Goal: Task Accomplishment & Management: Manage account settings

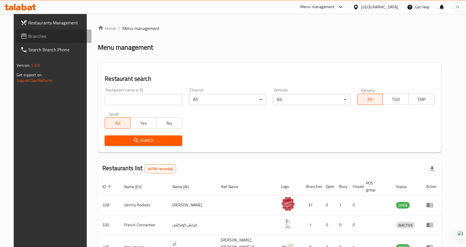
click at [30, 35] on span "Branches" at bounding box center [57, 36] width 59 height 7
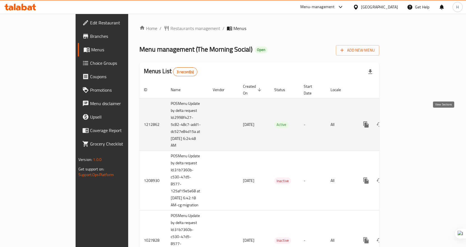
click at [413, 119] on link "enhanced table" at bounding box center [406, 124] width 13 height 13
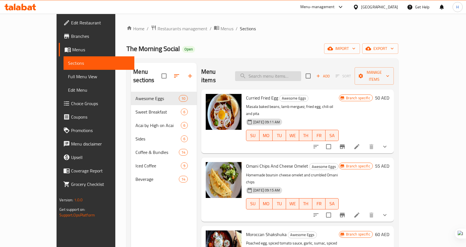
click at [285, 71] on input "search" at bounding box center [268, 76] width 66 height 10
paste input "Moroccan Shakshuka"
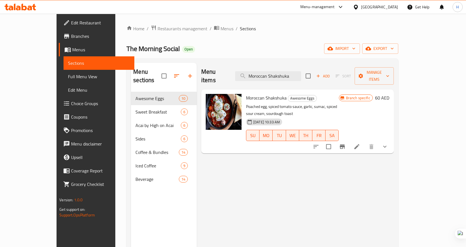
type input "Moroccan Shakshuka"
click at [360, 144] on icon at bounding box center [357, 146] width 5 height 5
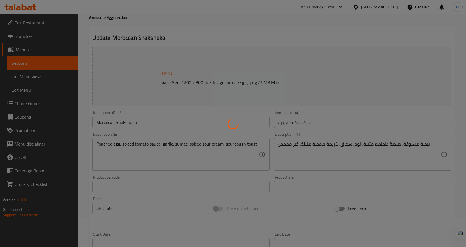
type input "Hot Beverages"
type input "0"
type input "1"
type input "اختيارك من شراب القهوة"
type input "0"
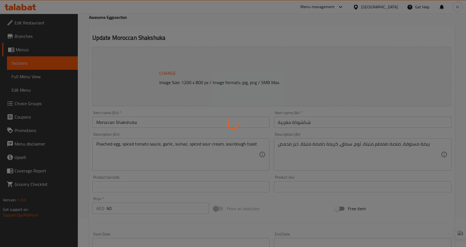
type input "1"
type input "حجم كافيه لاتيه"
type input "0"
type input "1"
type input "اختيارك من"
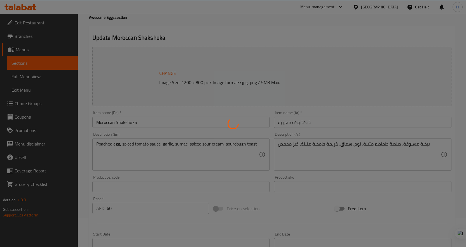
type input "0"
type input "1"
type input "أضف على جوانب"
type input "0"
type input "1"
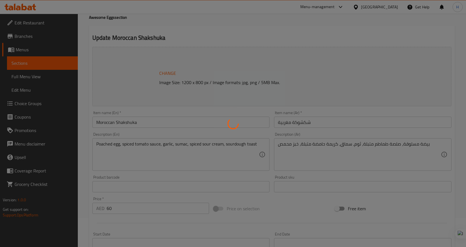
type input "Café Mocha Size"
type input "0"
type input "3"
type input "Cappuccino Size"
type input "0"
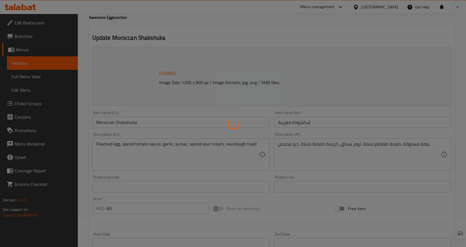
type input "3"
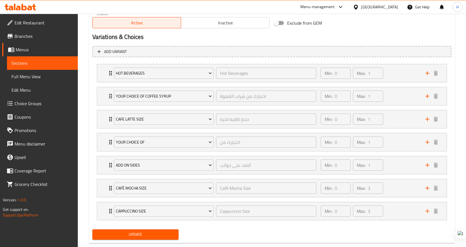
scroll to position [304, 0]
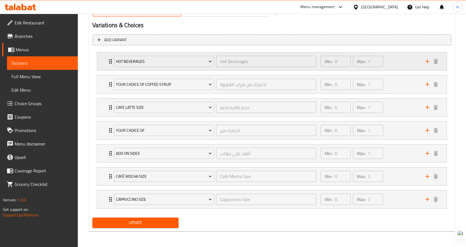
click at [109, 62] on icon "Expand" at bounding box center [110, 61] width 3 height 4
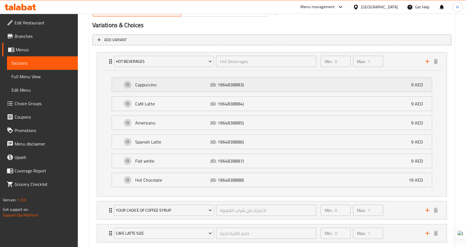
click at [184, 89] on div "Cappuccino (ID: 1964838883) 9 AED" at bounding box center [273, 85] width 303 height 14
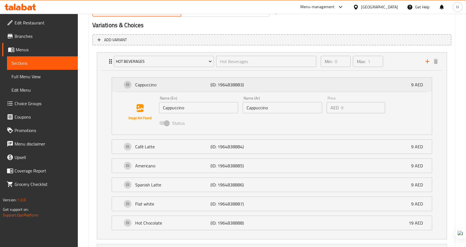
scroll to position [332, 0]
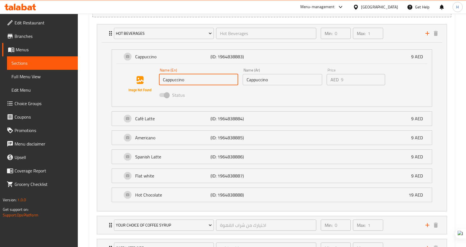
click at [198, 77] on input "Cappuccino" at bounding box center [199, 79] width 80 height 11
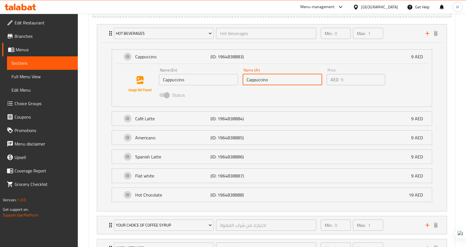
click at [281, 83] on input "Cappuccino" at bounding box center [283, 79] width 80 height 11
click at [238, 94] on div "Status" at bounding box center [283, 94] width 252 height 15
click at [19, 89] on span "Edit Menu" at bounding box center [42, 90] width 62 height 7
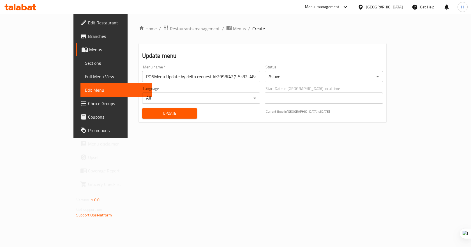
click at [88, 102] on span "Choice Groups" at bounding box center [118, 103] width 60 height 7
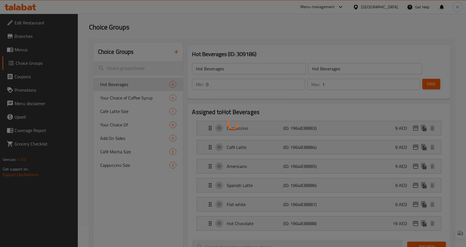
scroll to position [56, 0]
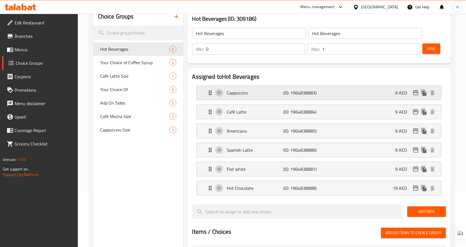
click at [205, 92] on div "Cappuccino (ID: 1964838883) 9 AED" at bounding box center [319, 93] width 245 height 14
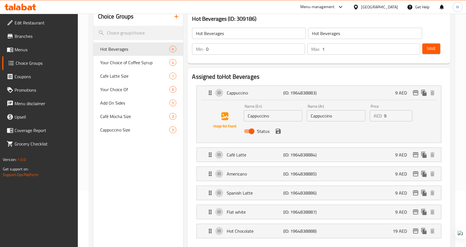
click at [339, 116] on input "Cappuccino" at bounding box center [336, 115] width 59 height 11
paste input "كابتشينو"
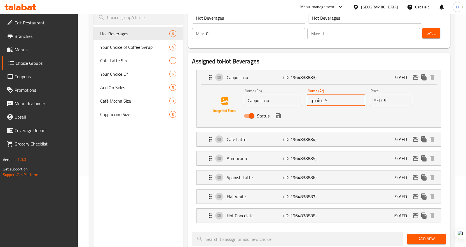
scroll to position [84, 0]
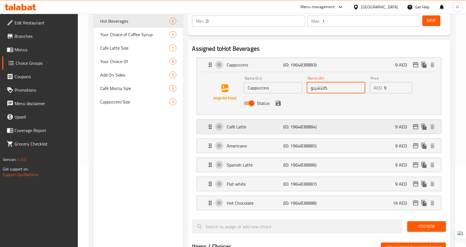
click at [211, 126] on icon "Expand" at bounding box center [210, 126] width 3 height 4
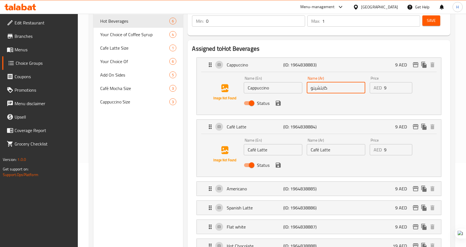
type input "كابتشينو"
click at [271, 153] on input "Café Latte" at bounding box center [273, 149] width 59 height 11
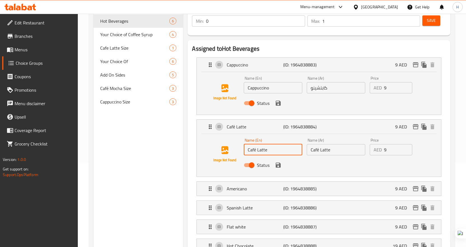
click at [271, 153] on input "Café Latte" at bounding box center [273, 149] width 59 height 11
click at [335, 148] on input "Café Latte" at bounding box center [336, 149] width 59 height 11
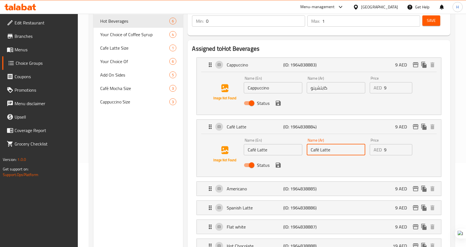
click at [335, 148] on input "Café Latte" at bounding box center [336, 149] width 59 height 11
paste input "كافيه لاتيه"
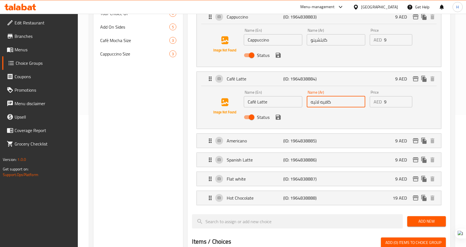
scroll to position [140, 0]
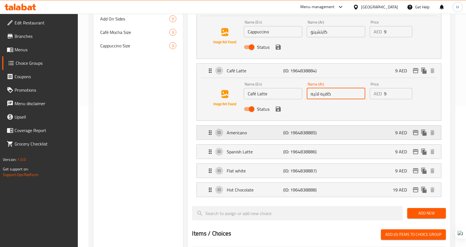
click at [210, 134] on icon "Expand" at bounding box center [210, 132] width 3 height 4
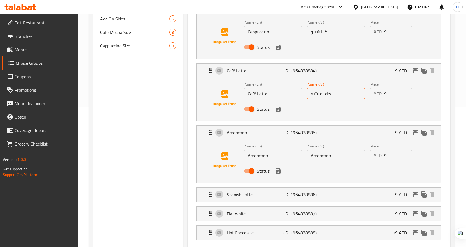
type input "كافيه لاتيه"
click at [274, 158] on input "Americano" at bounding box center [273, 155] width 59 height 11
click at [333, 159] on input "Americano" at bounding box center [336, 155] width 59 height 11
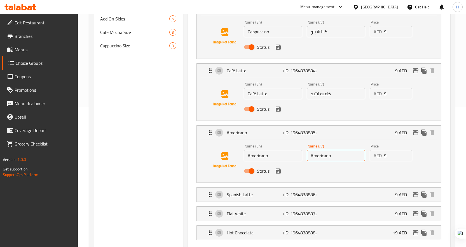
click at [333, 159] on input "Americano" at bounding box center [336, 155] width 59 height 11
paste input "أمريكانو"
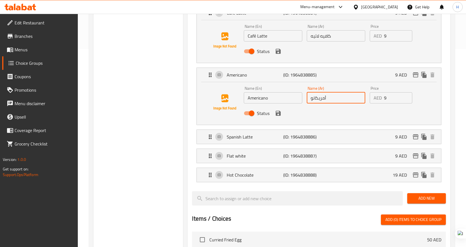
scroll to position [224, 0]
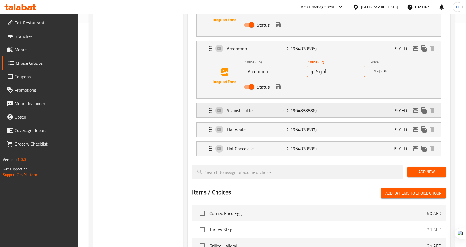
click at [243, 112] on p "Spanish Latte" at bounding box center [255, 110] width 57 height 7
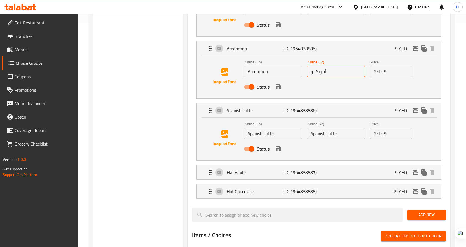
type input "أمريكانو"
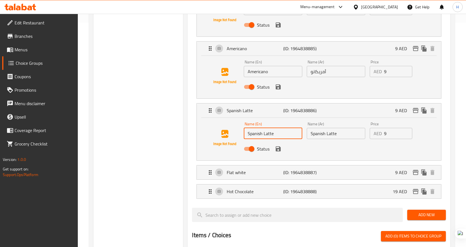
click at [279, 137] on input "Spanish Latte" at bounding box center [273, 133] width 59 height 11
click at [346, 136] on input "Spanish Latte" at bounding box center [336, 133] width 59 height 11
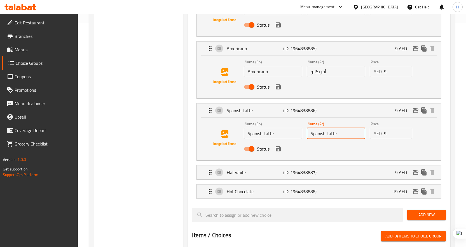
click at [346, 136] on input "Spanish Latte" at bounding box center [336, 133] width 59 height 11
paste input "لاتيه إسباني"
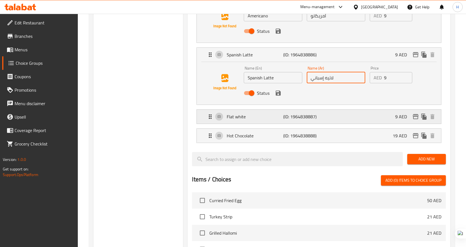
scroll to position [280, 0]
click at [231, 119] on p "Flat white" at bounding box center [255, 116] width 57 height 7
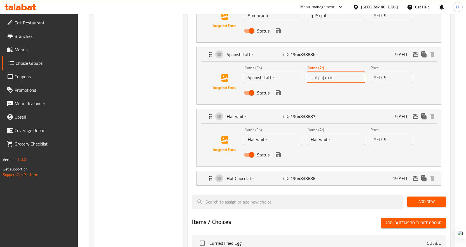
type input "لاتيه إسباني"
click at [275, 144] on input "Flat white" at bounding box center [273, 139] width 59 height 11
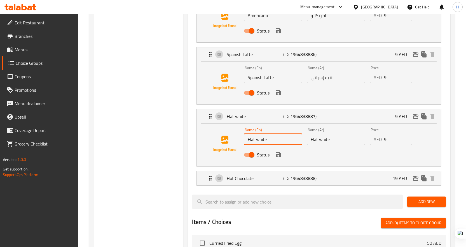
click at [275, 144] on input "Flat white" at bounding box center [273, 139] width 59 height 11
click at [339, 140] on input "Flat white" at bounding box center [336, 139] width 59 height 11
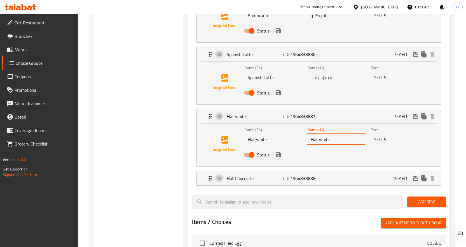
click at [339, 140] on input "Flat white" at bounding box center [336, 139] width 59 height 11
paste input "فلات وايت"
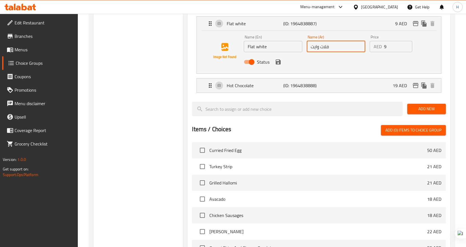
scroll to position [392, 0]
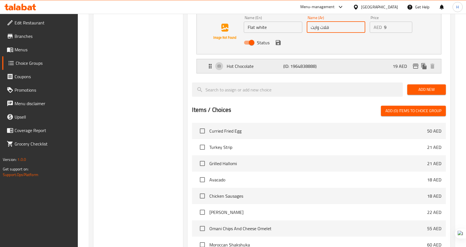
click at [219, 65] on div "Hot Chocolate (ID: 1964838888) 19 AED" at bounding box center [321, 66] width 228 height 14
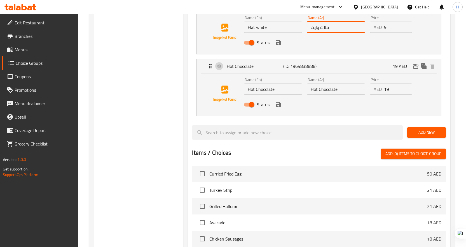
type input "فلات وايت"
click at [281, 89] on input "Hot Chocolate" at bounding box center [273, 88] width 59 height 11
click at [341, 87] on input "Hot Chocolate" at bounding box center [336, 88] width 59 height 11
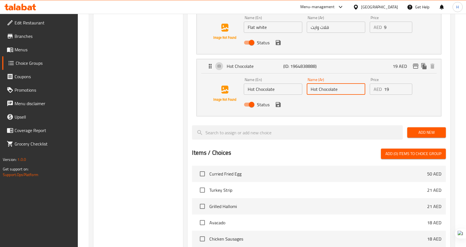
click at [341, 87] on input "Hot Chocolate" at bounding box center [336, 88] width 59 height 11
paste input "شكولاته ساخنة"
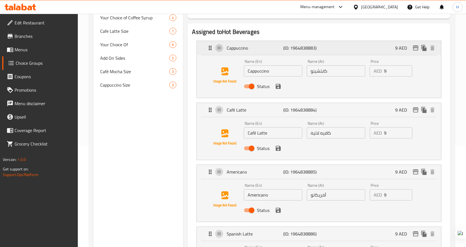
scroll to position [84, 0]
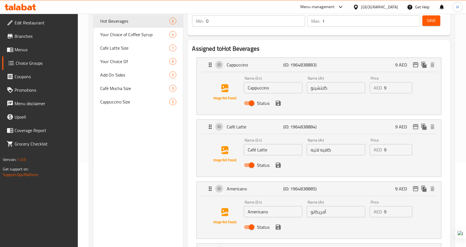
type input "شكولاته ساخنة"
click at [432, 19] on span "Save" at bounding box center [431, 20] width 9 height 7
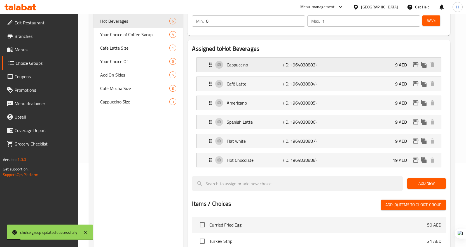
click at [239, 70] on div "Cappuccino (ID: 1964838883) 9 AED" at bounding box center [321, 65] width 228 height 14
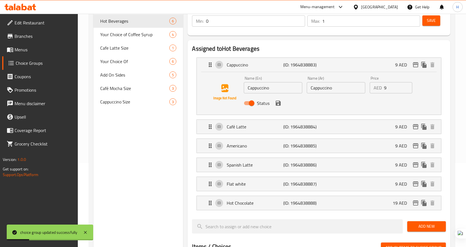
click at [241, 136] on li "Americano (ID: 1964838885) 9 AED Name (En) Americano Name (En) Name (Ar) Americ…" at bounding box center [319, 145] width 254 height 19
click at [244, 133] on div "Café Latte (ID: 1964838884) 9 AED" at bounding box center [321, 127] width 228 height 14
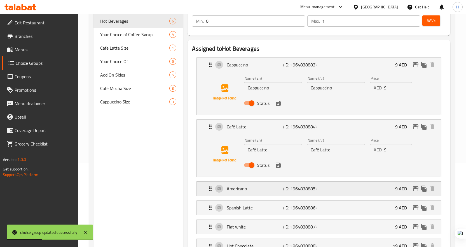
click at [244, 193] on div "Americano (ID: 1964838885) 9 AED" at bounding box center [321, 189] width 228 height 14
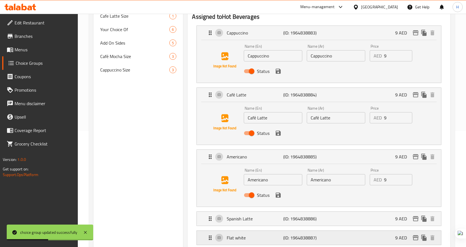
scroll to position [168, 0]
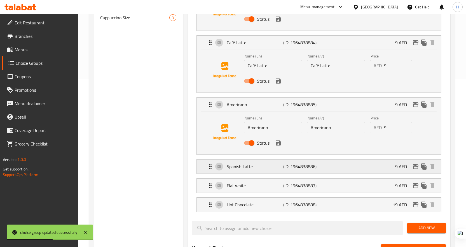
click at [238, 168] on p "Spanish Latte" at bounding box center [255, 166] width 57 height 7
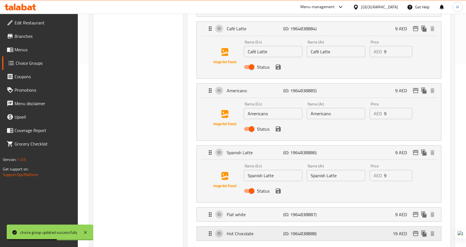
scroll to position [196, 0]
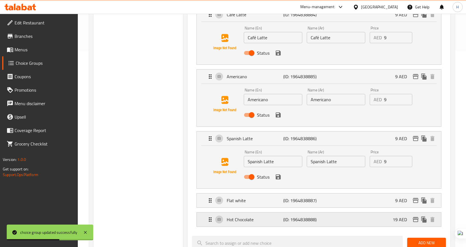
click at [246, 226] on div "Hot Chocolate (ID: 1964838888) 19 AED" at bounding box center [321, 219] width 228 height 14
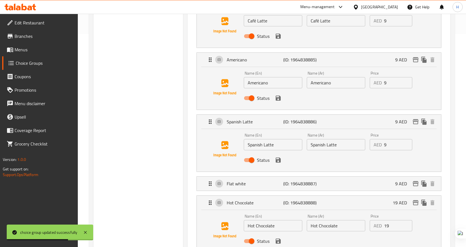
scroll to position [280, 0]
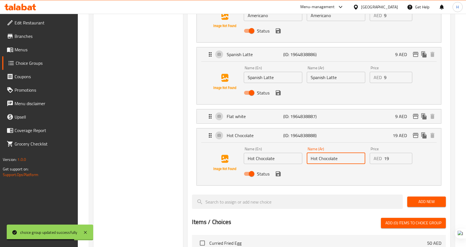
click at [357, 158] on input "Hot Chocolate" at bounding box center [336, 158] width 59 height 11
paste input "شكولاته ساخنة"
click at [349, 157] on input "Hot شكولاته ساخنة" at bounding box center [336, 158] width 59 height 11
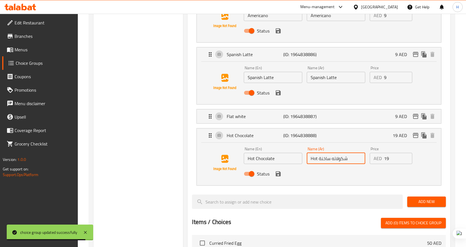
click at [349, 157] on input "Hot شكولاته ساخنة" at bounding box center [336, 158] width 59 height 11
paste input "text"
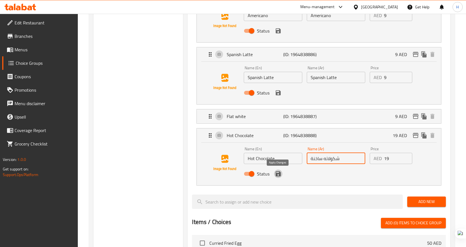
click at [280, 175] on icon "save" at bounding box center [278, 173] width 5 height 5
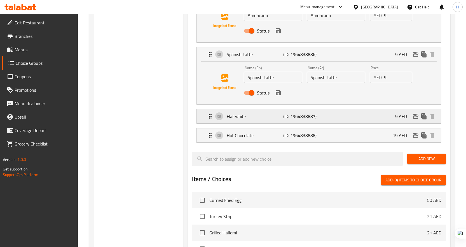
type input "شكولاته ساخنة"
click at [261, 114] on p "Flat white" at bounding box center [255, 116] width 57 height 7
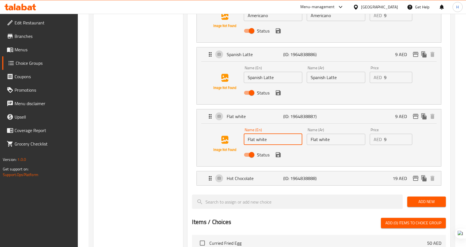
click at [267, 141] on input "Flat white" at bounding box center [273, 139] width 59 height 11
click at [345, 76] on input "Spanish Latte" at bounding box center [336, 77] width 59 height 11
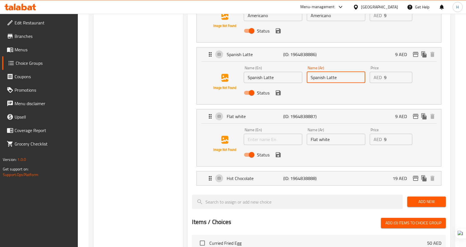
click at [345, 76] on input "Spanish Latte" at bounding box center [336, 77] width 59 height 11
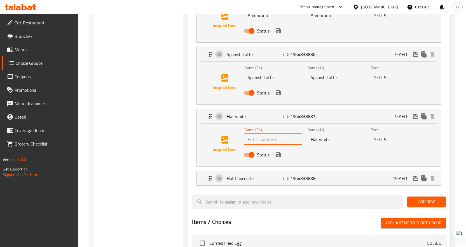
click at [271, 141] on input "text" at bounding box center [273, 139] width 59 height 11
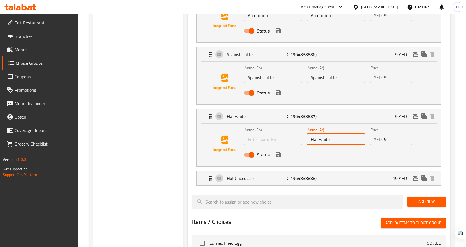
click at [357, 137] on input "Flat white" at bounding box center [336, 139] width 59 height 11
paste input "فلات وايت"
drag, startPoint x: 330, startPoint y: 140, endPoint x: 297, endPoint y: 144, distance: 33.3
click at [298, 143] on div "Name (En) Name (En) Name (Ar) Flat white فلات وايت Name (Ar) Price AED 9 Price …" at bounding box center [336, 144] width 189 height 37
click at [243, 142] on div "Name (En) Name (En)" at bounding box center [273, 137] width 63 height 22
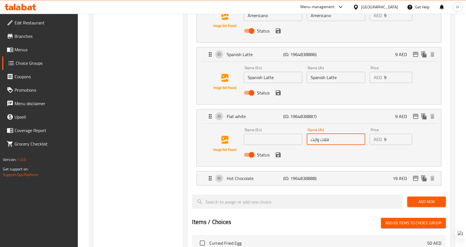
type input "فلات وايت"
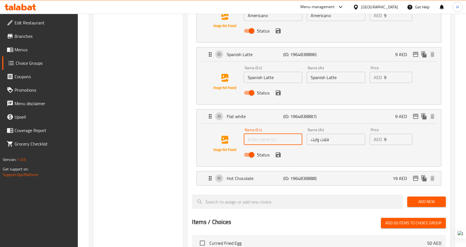
click at [257, 141] on input "text" at bounding box center [273, 139] width 59 height 11
paste input "Flat white"
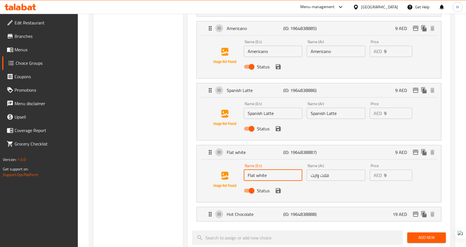
scroll to position [252, 0]
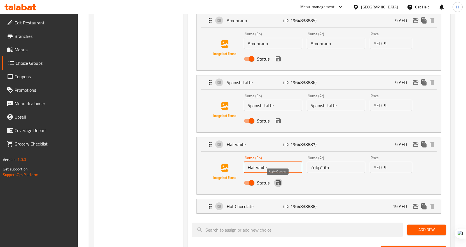
click at [280, 185] on icon "save" at bounding box center [278, 182] width 7 height 7
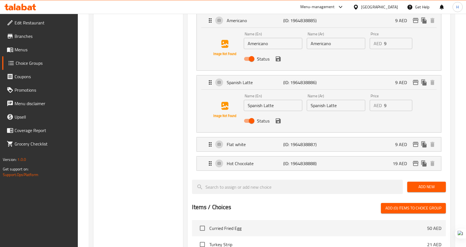
type input "Flat white"
click at [339, 106] on input "Spanish Latte" at bounding box center [336, 105] width 59 height 11
paste input "لاتيه إسباني"
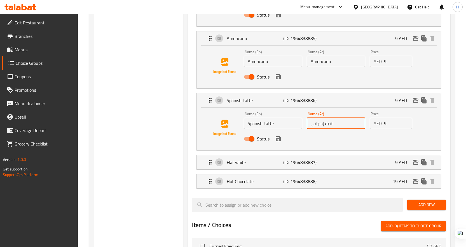
scroll to position [224, 0]
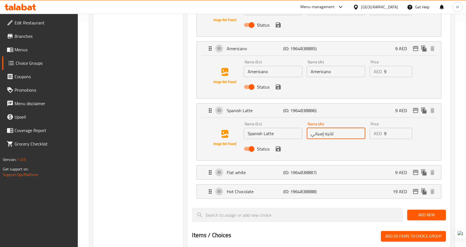
click at [278, 152] on icon "save" at bounding box center [278, 148] width 7 height 7
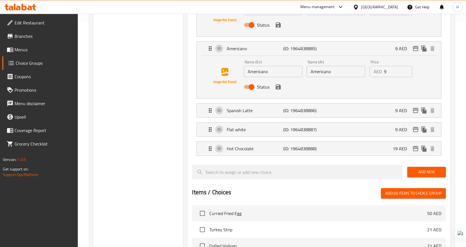
type input "لاتيه إسباني"
click at [336, 73] on input "Americano" at bounding box center [336, 71] width 59 height 11
paste input "أمريكانو"
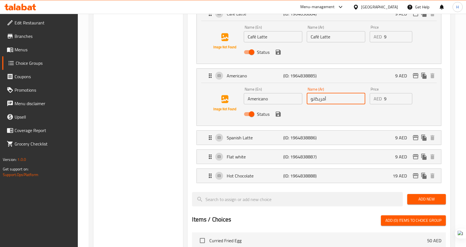
scroll to position [168, 0]
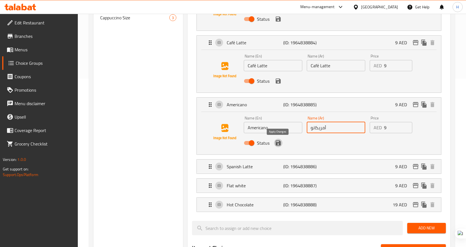
click at [278, 143] on icon "save" at bounding box center [278, 143] width 7 height 7
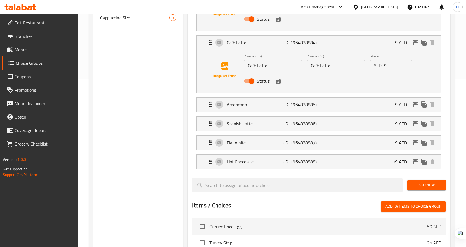
type input "أمريكانو"
click at [336, 66] on input "Café Latte" at bounding box center [336, 65] width 59 height 11
paste input "كافيه لاتيه"
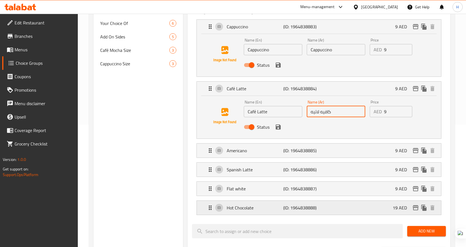
scroll to position [112, 0]
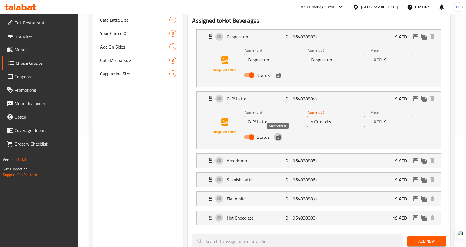
click at [280, 139] on icon "save" at bounding box center [278, 136] width 5 height 5
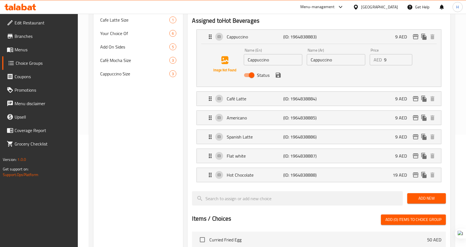
type input "كافيه لاتيه"
click at [343, 63] on input "Cappuccino" at bounding box center [336, 59] width 59 height 11
paste input "كابتشينو"
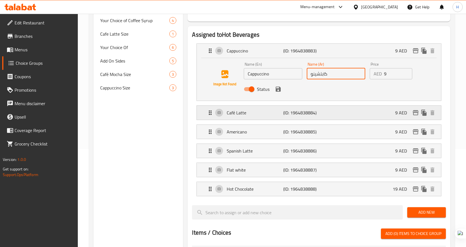
scroll to position [84, 0]
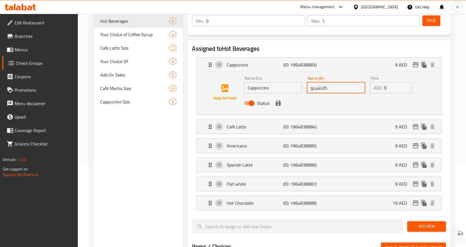
click at [275, 103] on icon "save" at bounding box center [278, 103] width 7 height 7
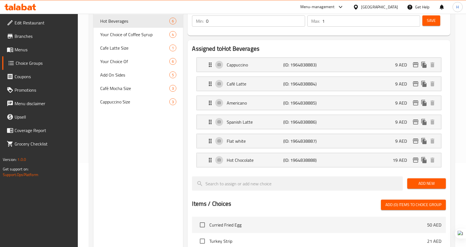
type input "كابتشينو"
click at [431, 20] on span "Save" at bounding box center [431, 20] width 9 height 7
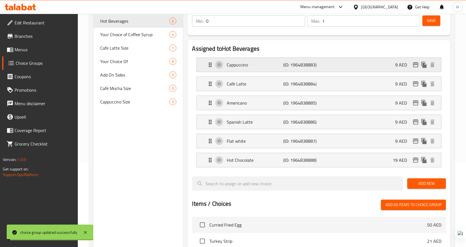
click at [252, 67] on p "Cappuccino" at bounding box center [255, 64] width 57 height 7
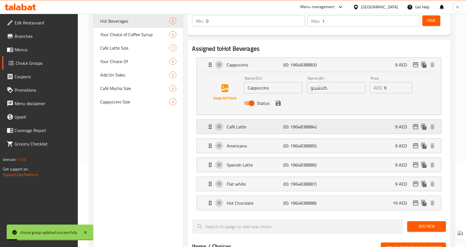
click at [232, 126] on p "Café Latte" at bounding box center [255, 126] width 57 height 7
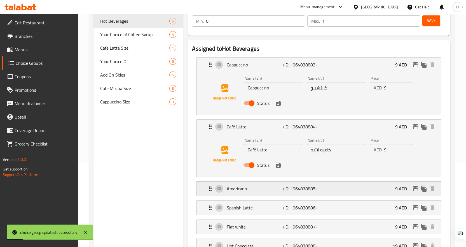
click at [229, 189] on p "Americano" at bounding box center [255, 188] width 57 height 7
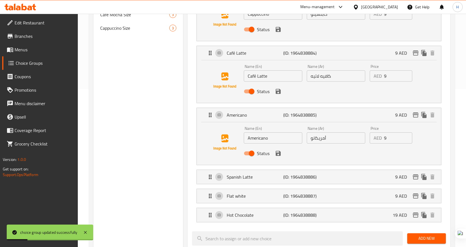
scroll to position [168, 0]
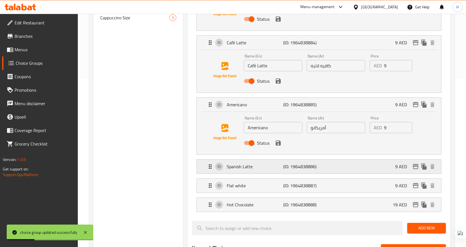
click at [230, 168] on p "Spanish Latte" at bounding box center [255, 166] width 57 height 7
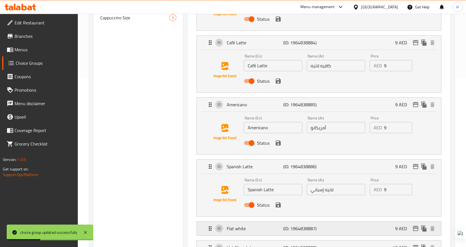
click at [226, 229] on div "Flat white (ID: 1964838887) 9 AED" at bounding box center [321, 228] width 228 height 14
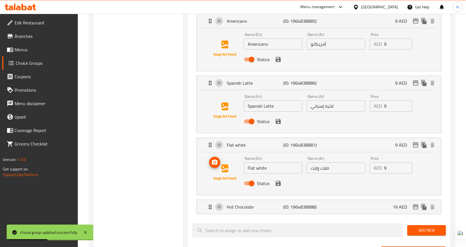
scroll to position [252, 0]
click at [221, 213] on div "Hot Chocolate (ID: 1964838888) 19 AED" at bounding box center [321, 206] width 228 height 14
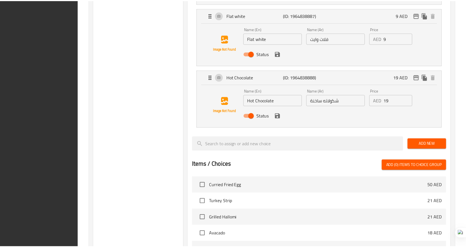
scroll to position [519, 0]
